Goal: Task Accomplishment & Management: Use online tool/utility

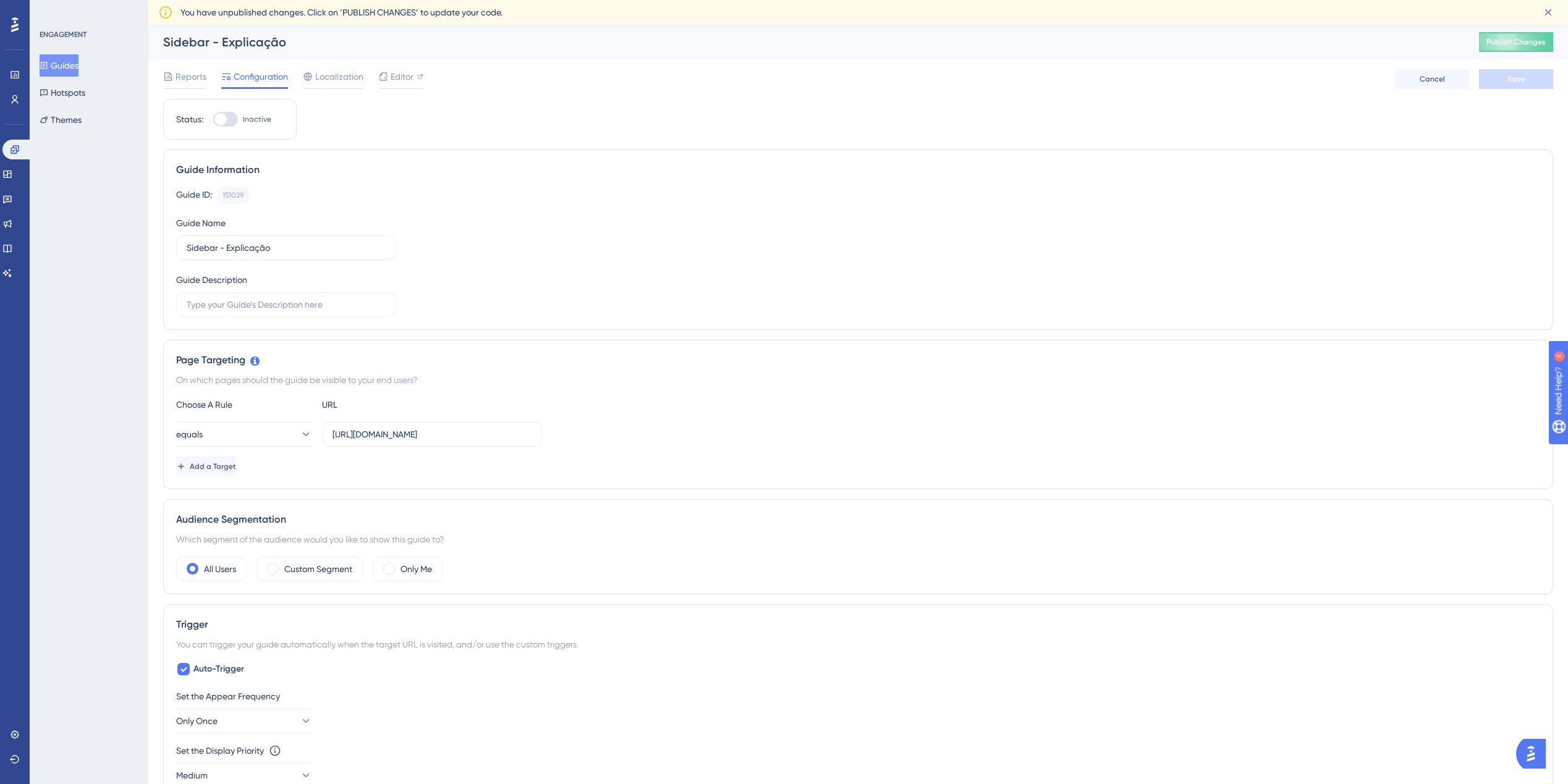
click at [74, 65] on button "Guides" at bounding box center [59, 65] width 39 height 22
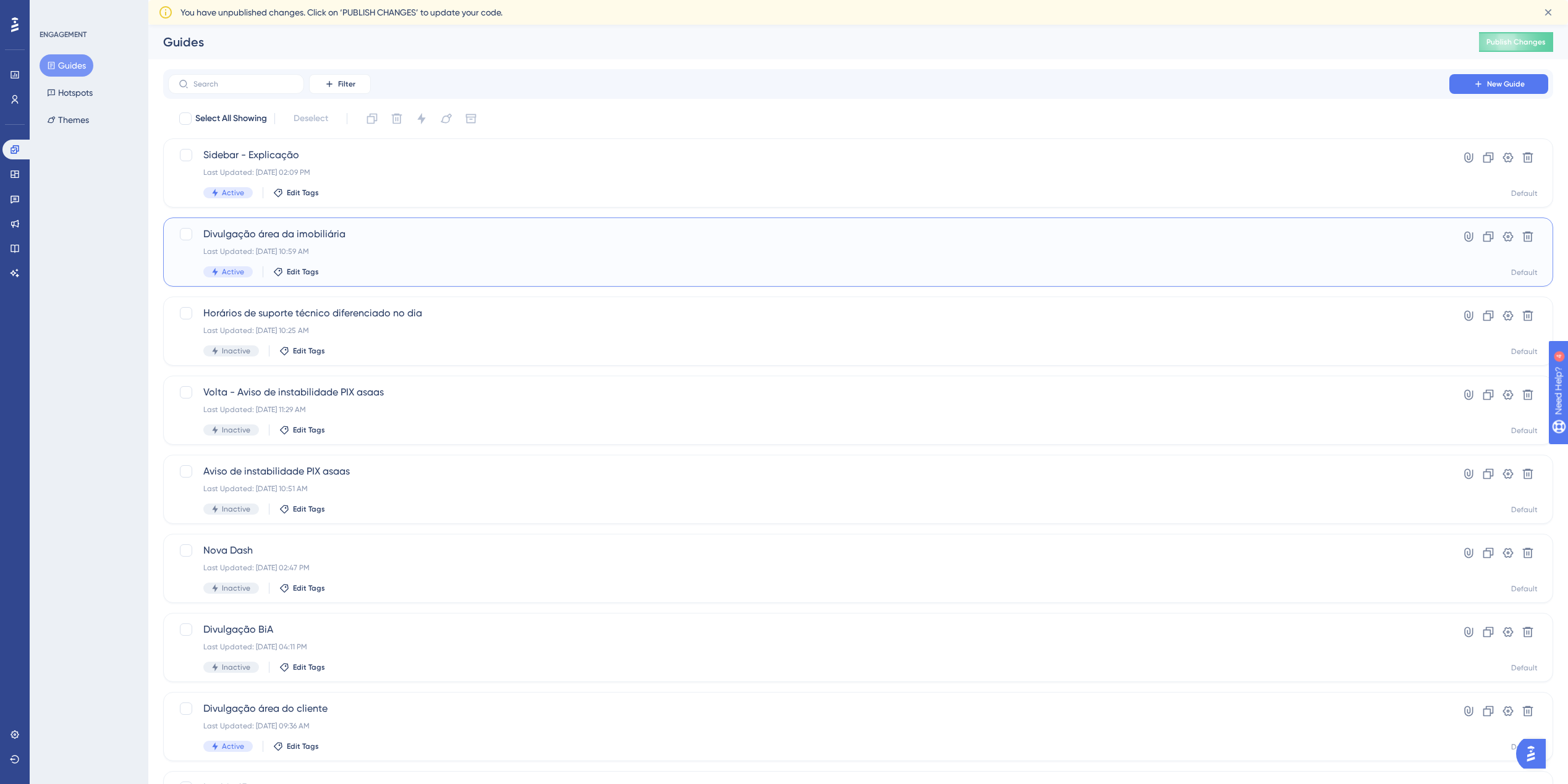
click at [381, 246] on div "Last Updated: [DATE] 10:59 AM" at bounding box center [809, 251] width 1211 height 10
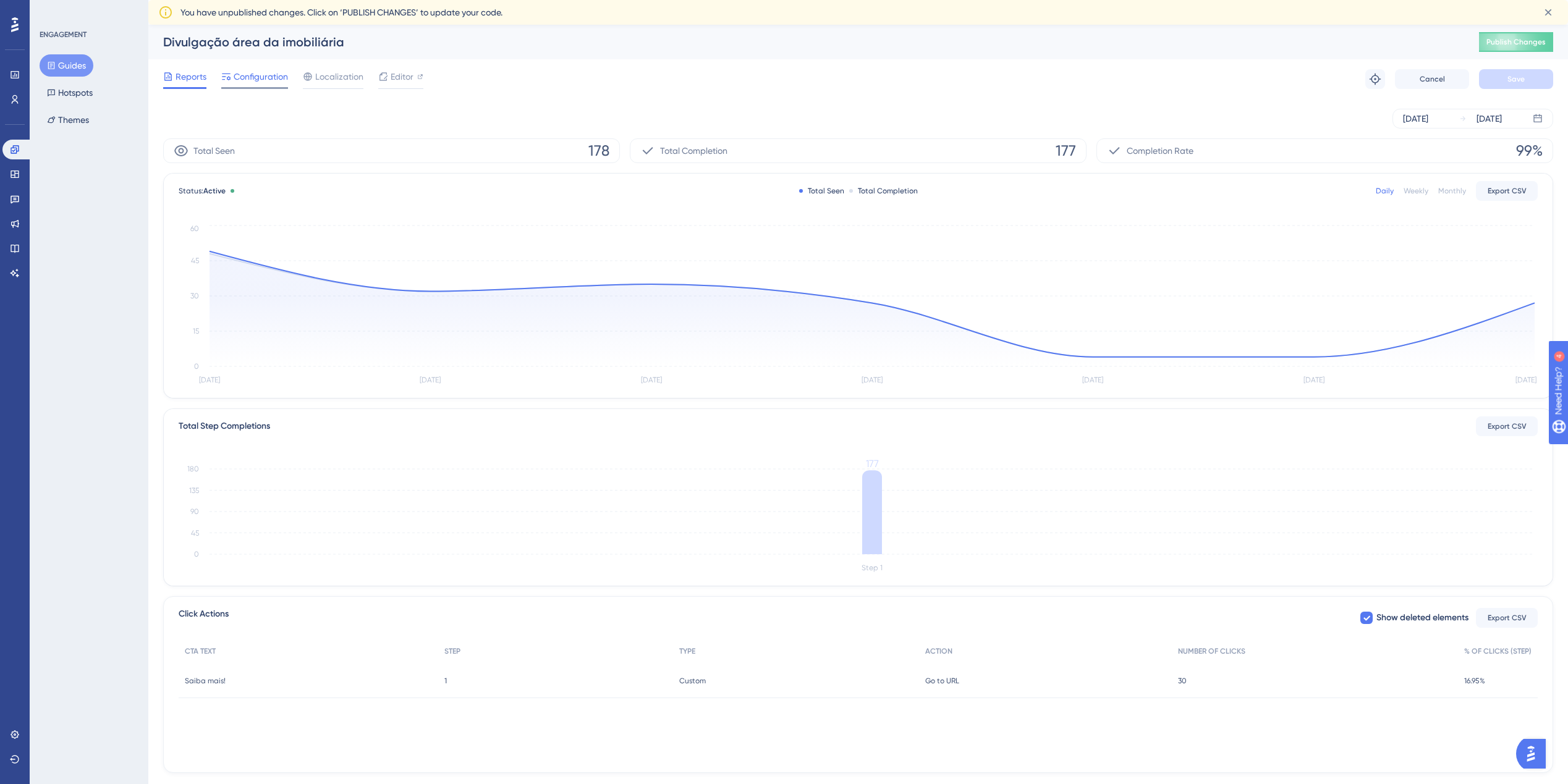
click at [262, 76] on span "Configuration" at bounding box center [260, 76] width 54 height 15
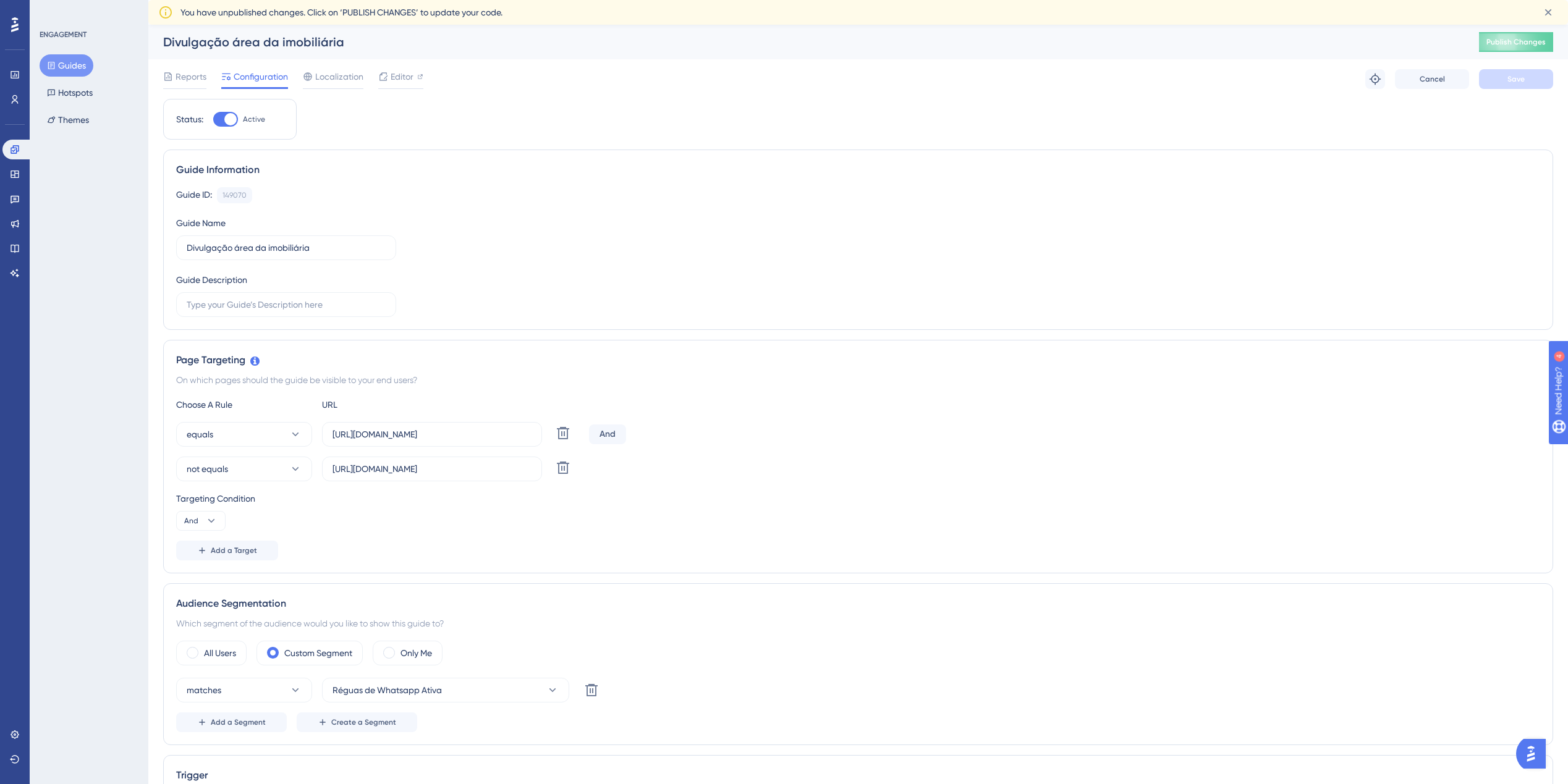
drag, startPoint x: 505, startPoint y: 477, endPoint x: 323, endPoint y: 481, distance: 182.0
click at [323, 481] on div "[URL][DOMAIN_NAME]" at bounding box center [432, 469] width 220 height 25
